Goal: Check status: Check status

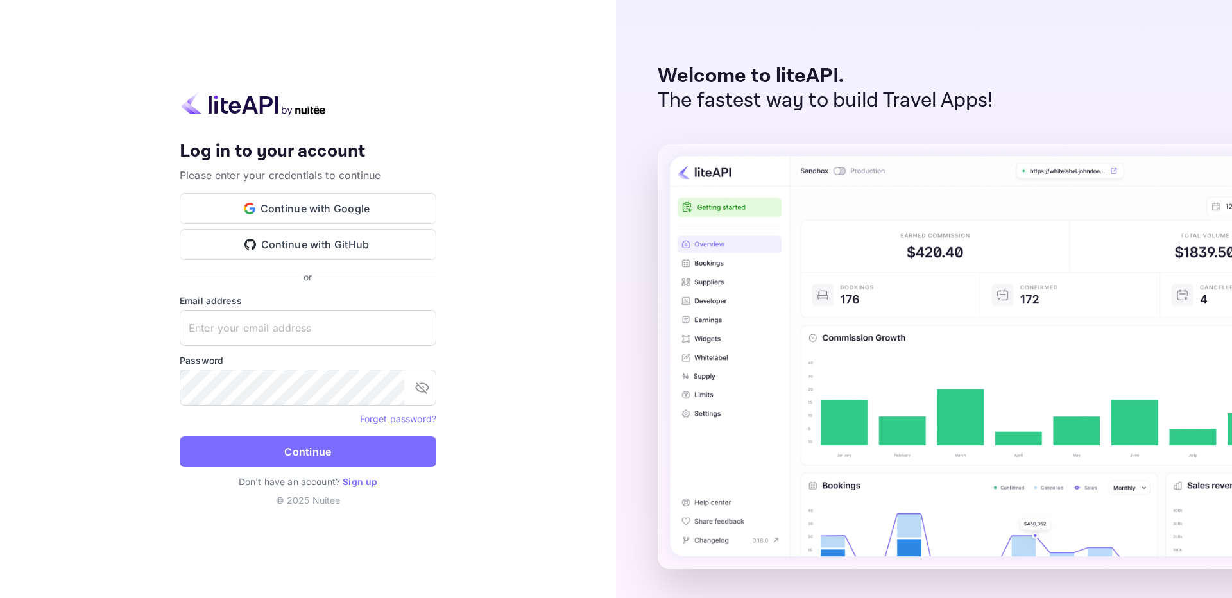
type input "[EMAIL_ADDRESS][DOMAIN_NAME]"
drag, startPoint x: 340, startPoint y: 427, endPoint x: 349, endPoint y: 435, distance: 11.8
click at [341, 427] on form "Email address [EMAIL_ADDRESS][DOMAIN_NAME] ​ Password ​ Forget password? Contin…" at bounding box center [308, 384] width 257 height 181
click at [349, 435] on form "Email address [EMAIL_ADDRESS][DOMAIN_NAME] ​ Password ​ Forget password? Contin…" at bounding box center [308, 384] width 257 height 181
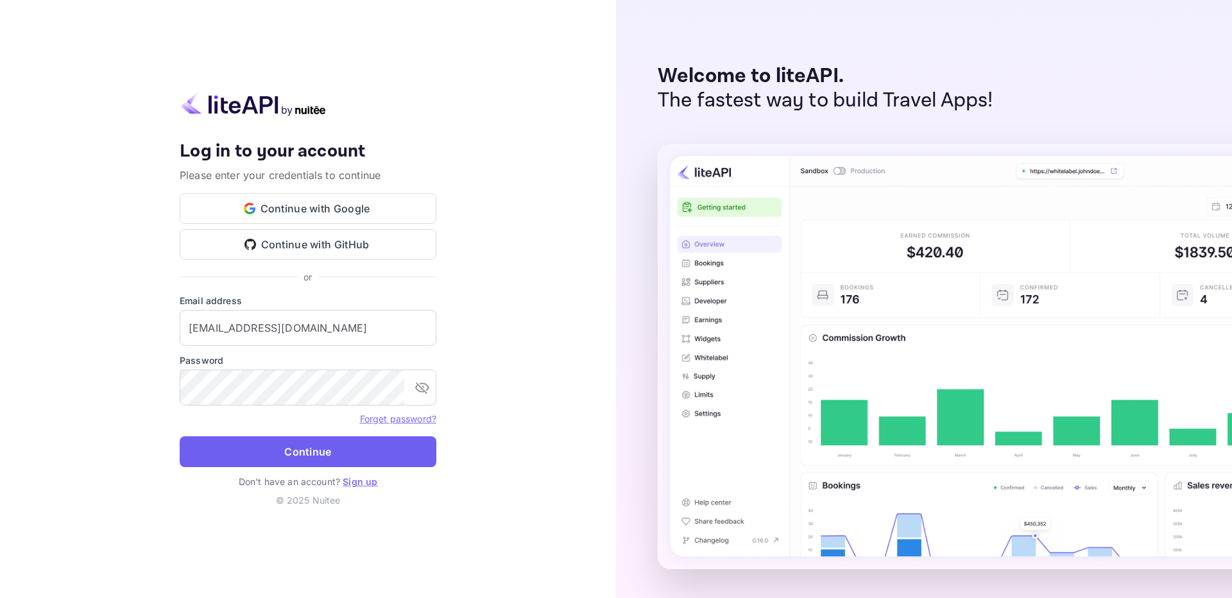
click at [347, 446] on button "Continue" at bounding box center [308, 451] width 257 height 31
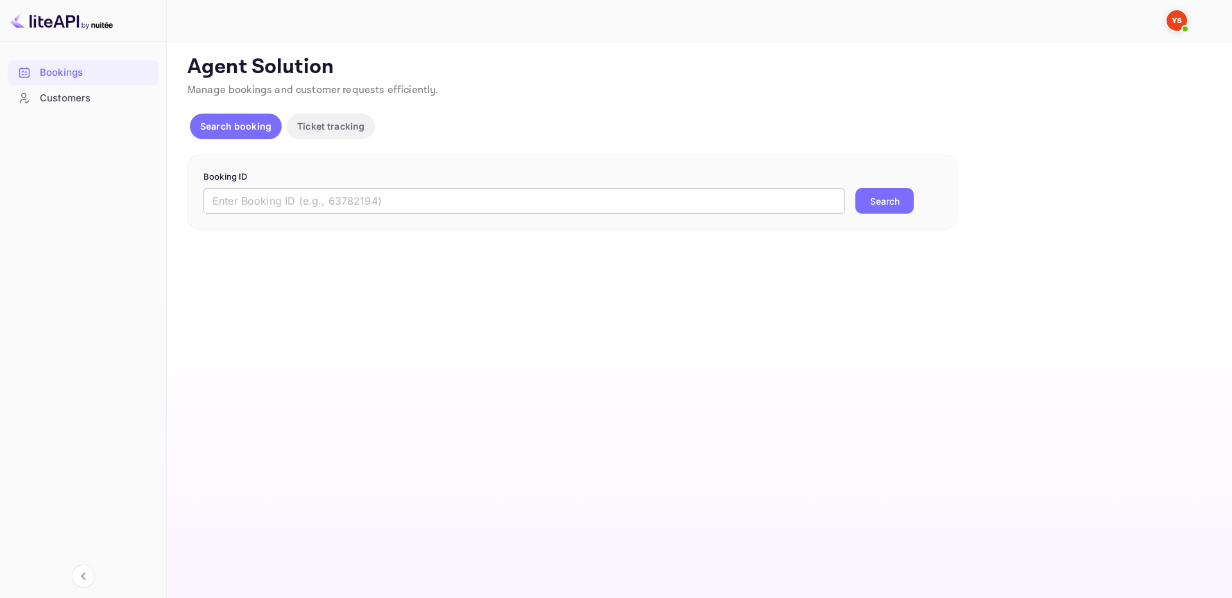
drag, startPoint x: 626, startPoint y: 196, endPoint x: 653, endPoint y: 198, distance: 27.0
click at [626, 196] on input "text" at bounding box center [524, 201] width 642 height 26
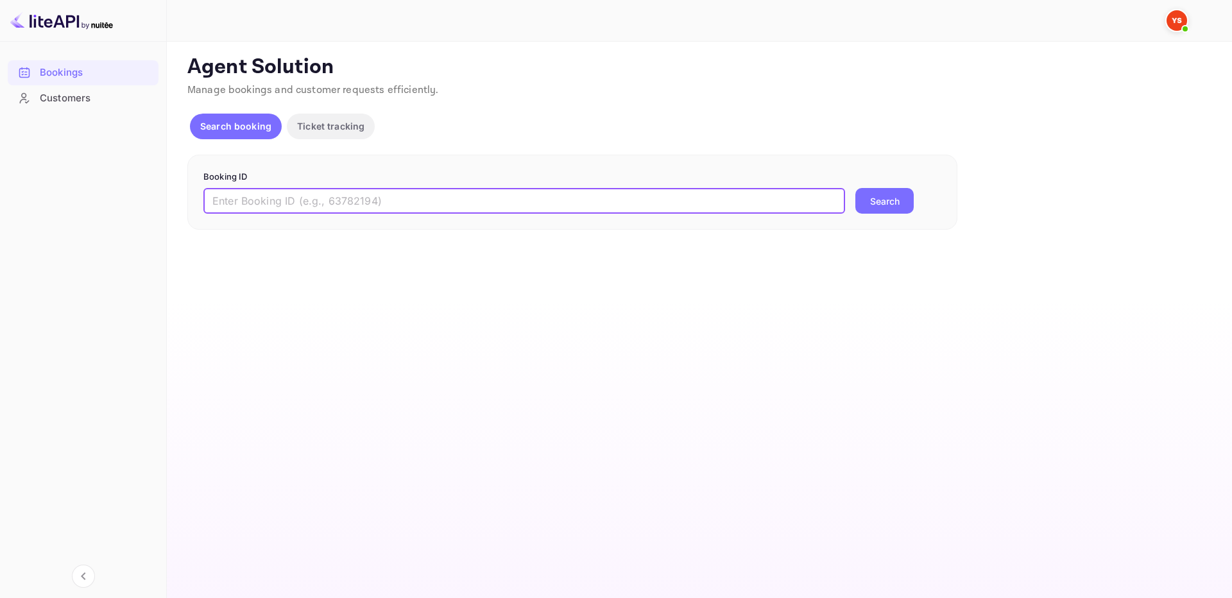
paste input "8508170"
type input "8508170"
click at [879, 206] on button "Search" at bounding box center [884, 201] width 58 height 26
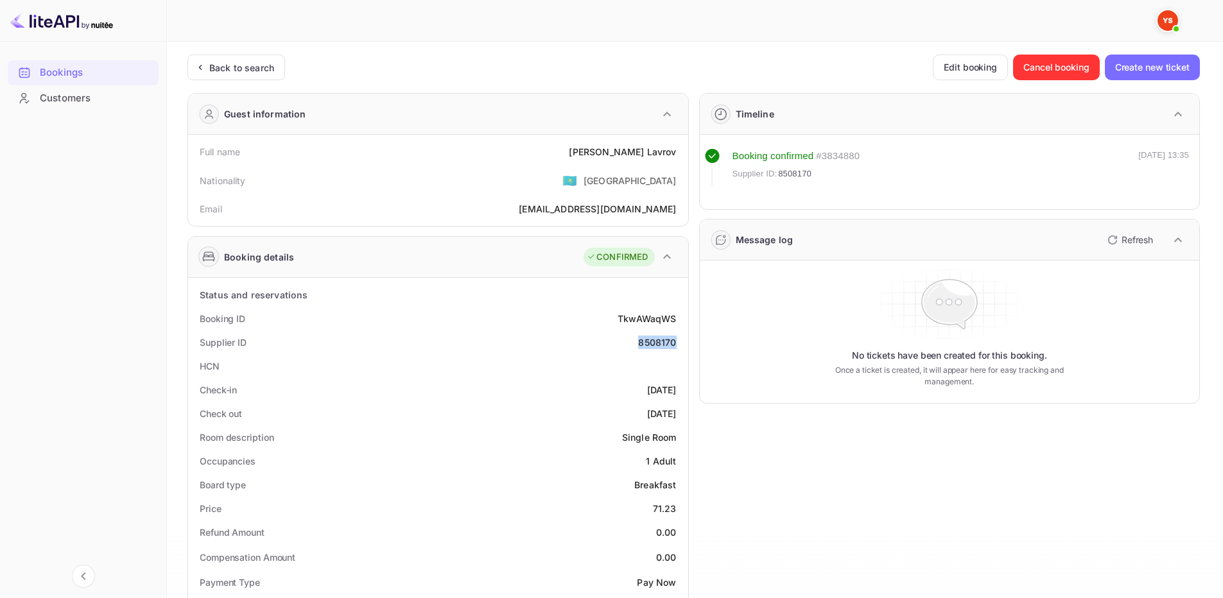
drag, startPoint x: 628, startPoint y: 348, endPoint x: 681, endPoint y: 347, distance: 53.3
click at [681, 347] on div "Supplier ID 8508170" at bounding box center [438, 343] width 490 height 24
copy div "8508170"
drag, startPoint x: 609, startPoint y: 147, endPoint x: 681, endPoint y: 150, distance: 71.9
click at [681, 150] on div "Full name [PERSON_NAME]" at bounding box center [438, 152] width 490 height 24
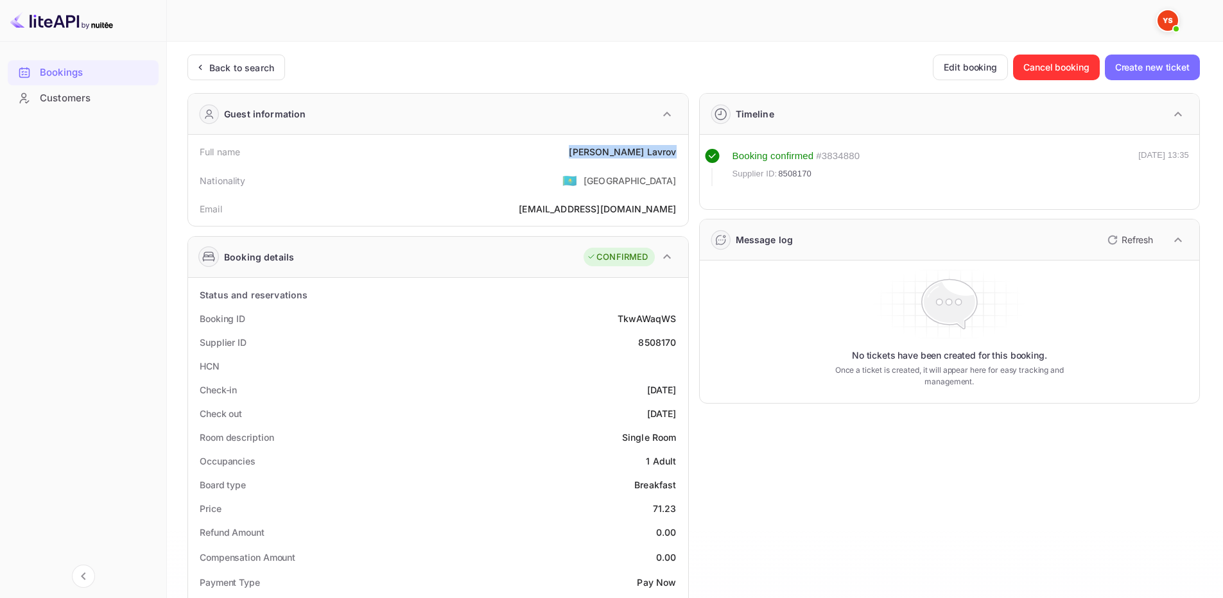
copy div "[PERSON_NAME]"
drag, startPoint x: 651, startPoint y: 508, endPoint x: 680, endPoint y: 503, distance: 29.3
click at [680, 503] on div "Price 71.23" at bounding box center [438, 509] width 490 height 24
copy div "71.23"
